Goal: Find specific page/section: Find specific page/section

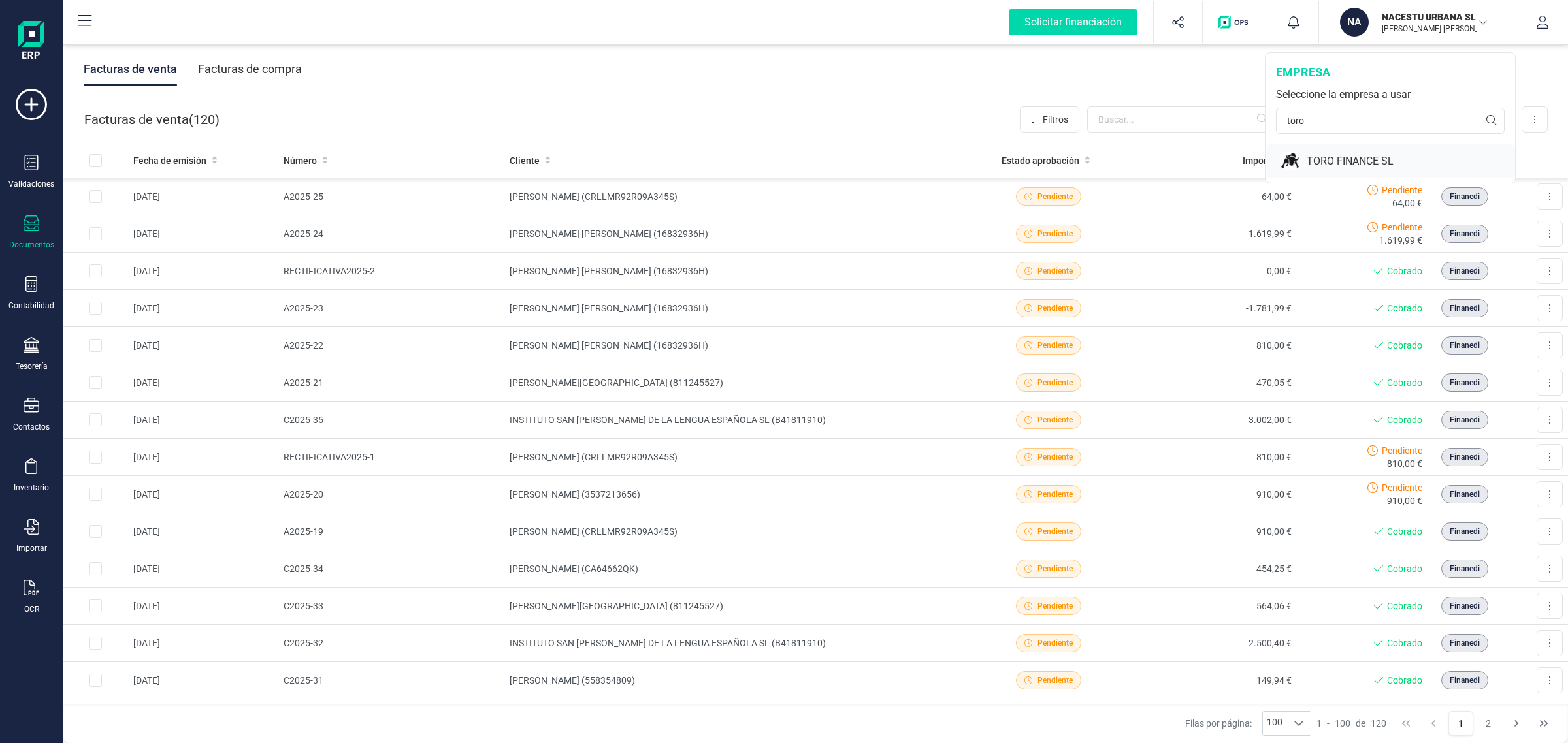
type input "toro"
click at [1295, 168] on img at bounding box center [1290, 161] width 20 height 23
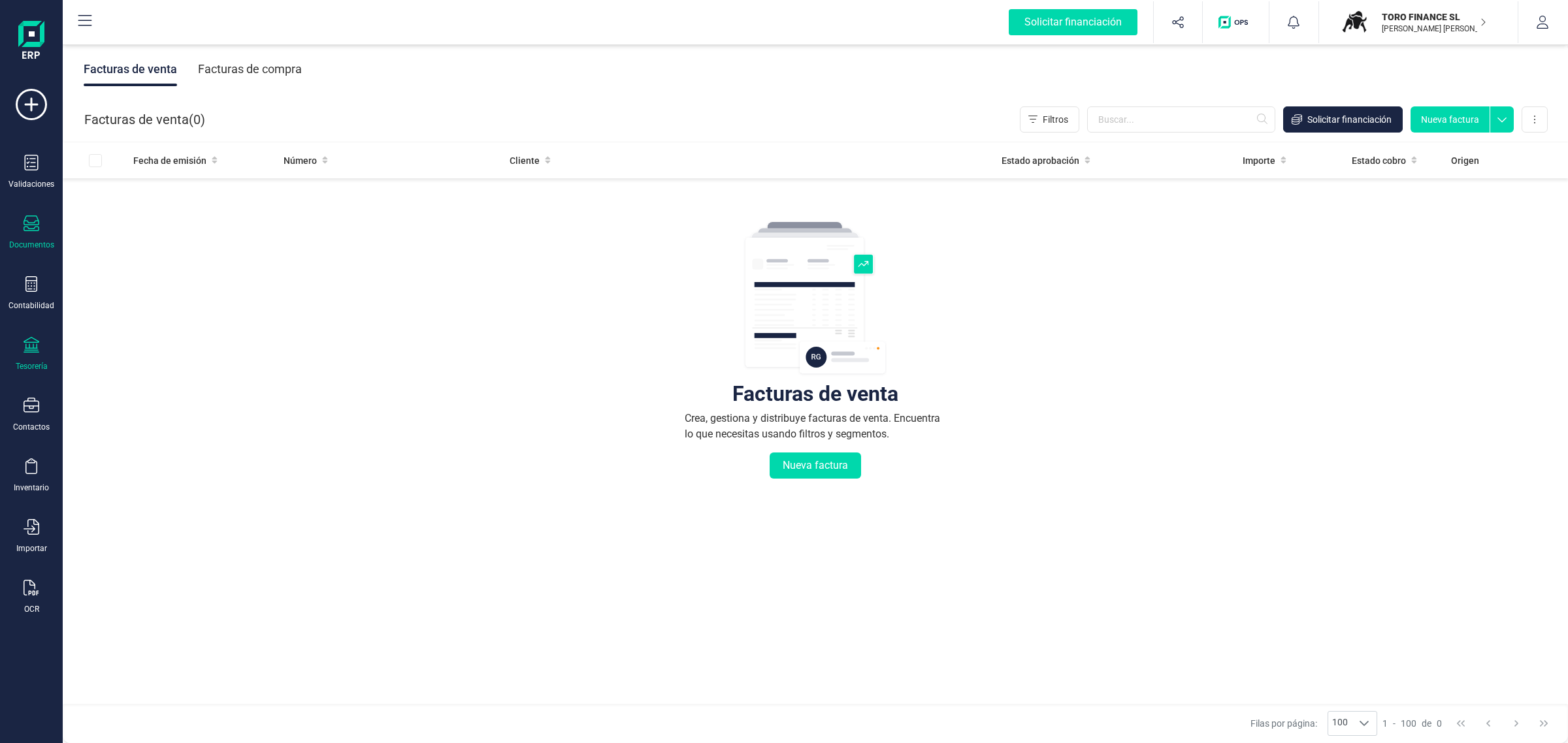
click at [23, 351] on icon at bounding box center [31, 344] width 15 height 15
click at [142, 223] on span "Cuentas bancarias" at bounding box center [160, 223] width 115 height 15
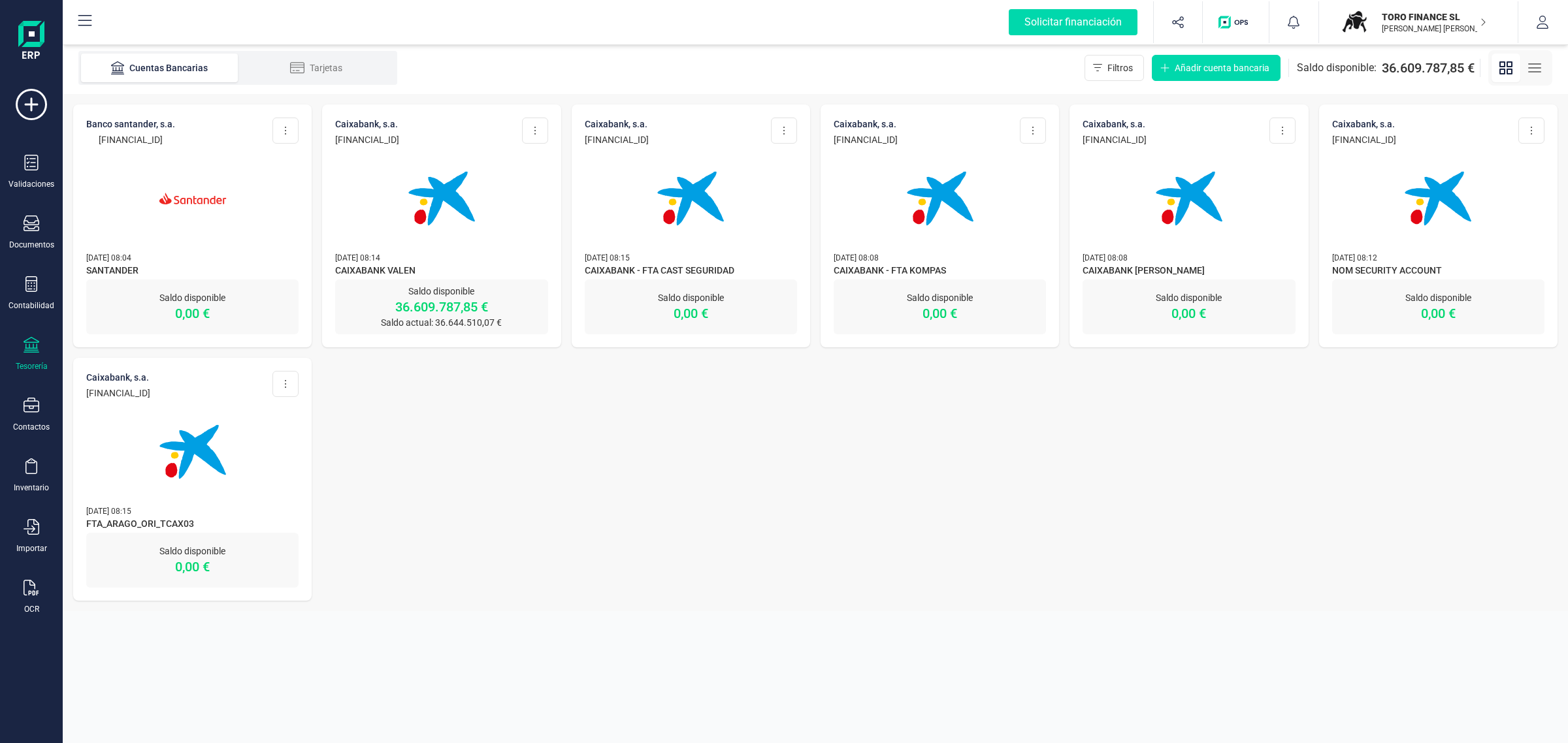
click at [447, 207] on img at bounding box center [442, 198] width 110 height 110
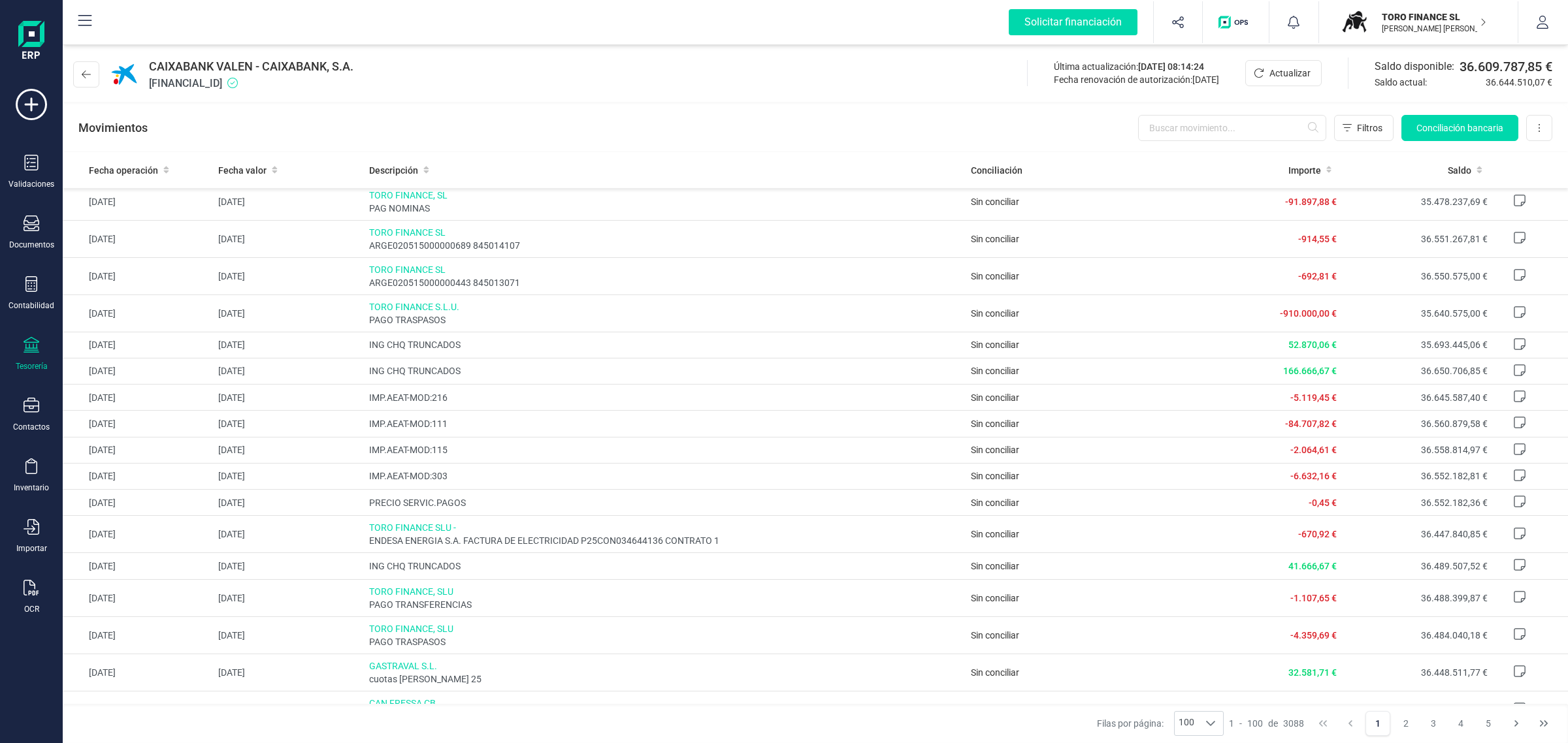
scroll to position [872, 0]
